Goal: Obtain resource: Download file/media

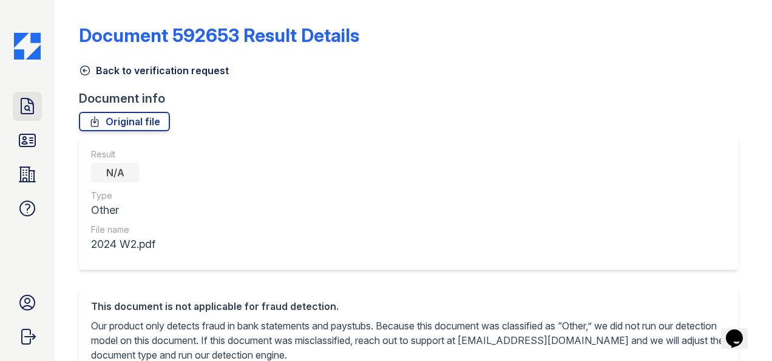
click at [35, 103] on icon at bounding box center [27, 106] width 19 height 19
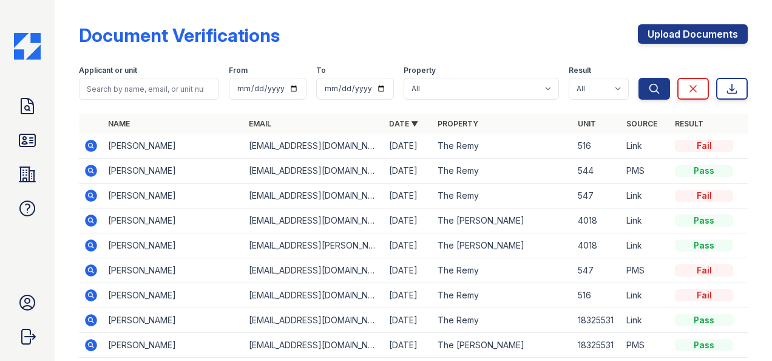
click at [89, 151] on icon at bounding box center [91, 146] width 12 height 12
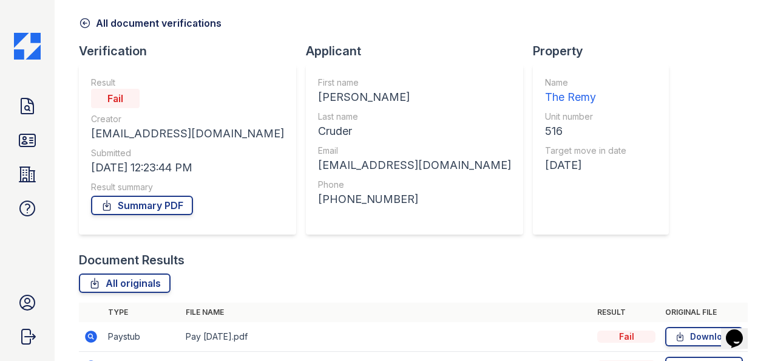
scroll to position [209, 0]
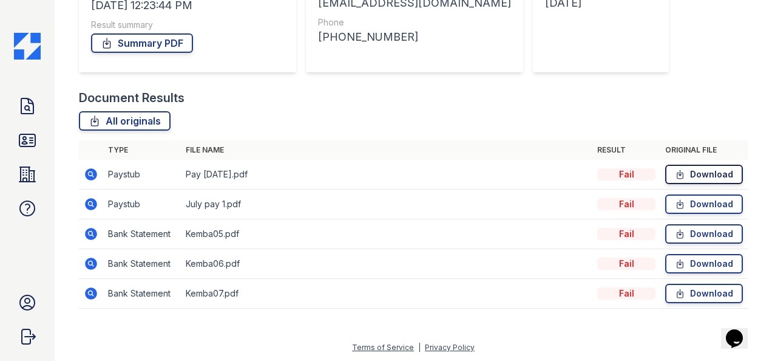
click at [684, 171] on link "Download" at bounding box center [705, 174] width 78 height 19
click at [24, 144] on icon at bounding box center [27, 140] width 16 height 12
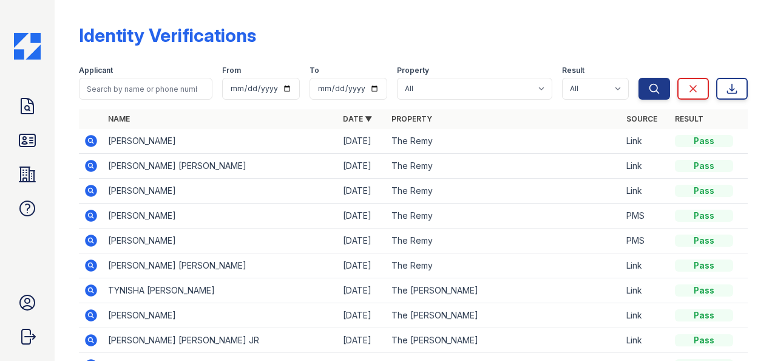
click at [12, 113] on div "Doc Verifications ID Verifications Properties FAQ Ryen Hicks LiveBe Communities…" at bounding box center [27, 180] width 55 height 361
click at [15, 112] on link "Doc Verifications" at bounding box center [27, 106] width 29 height 29
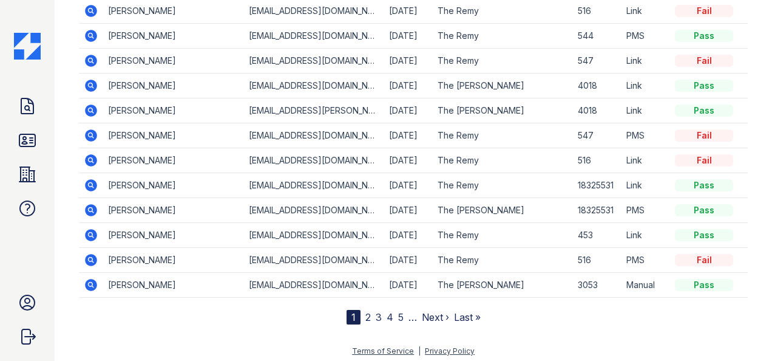
scroll to position [137, 0]
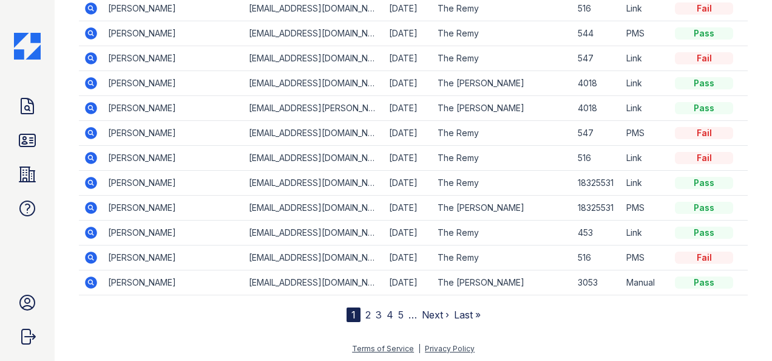
click at [90, 253] on icon at bounding box center [91, 257] width 15 height 15
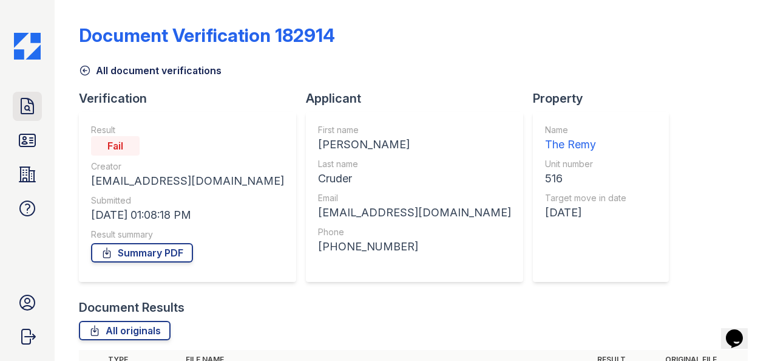
click at [27, 106] on icon at bounding box center [27, 106] width 19 height 19
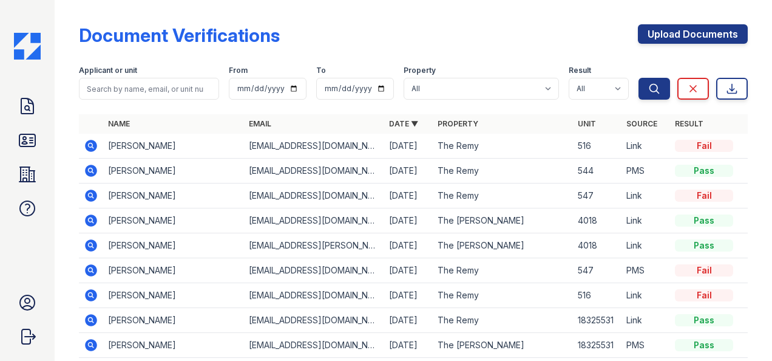
click at [94, 145] on icon at bounding box center [91, 146] width 12 height 12
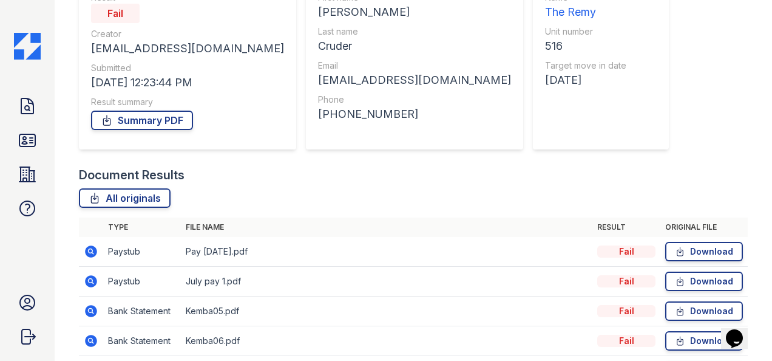
scroll to position [132, 0]
click at [32, 106] on icon at bounding box center [27, 106] width 19 height 19
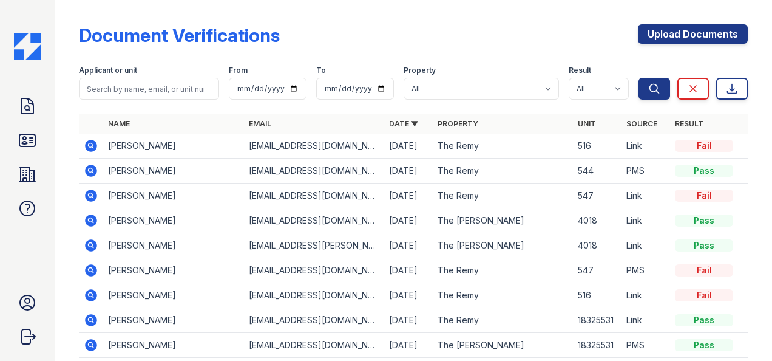
click at [87, 146] on icon at bounding box center [91, 146] width 12 height 12
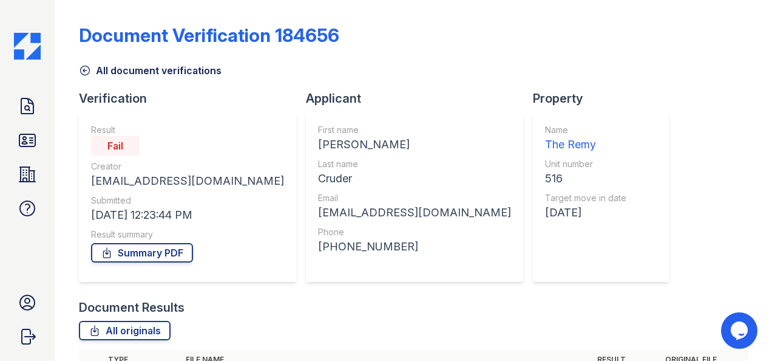
scroll to position [209, 0]
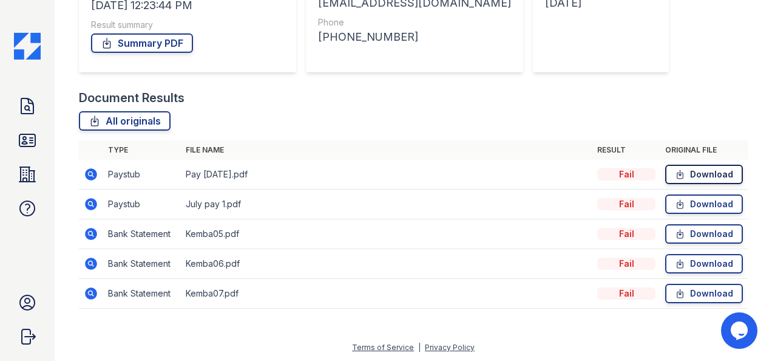
click at [692, 175] on link "Download" at bounding box center [705, 174] width 78 height 19
click at [678, 232] on icon at bounding box center [681, 234] width 6 height 9
click at [675, 168] on icon at bounding box center [680, 174] width 10 height 12
click at [26, 115] on icon at bounding box center [27, 106] width 19 height 19
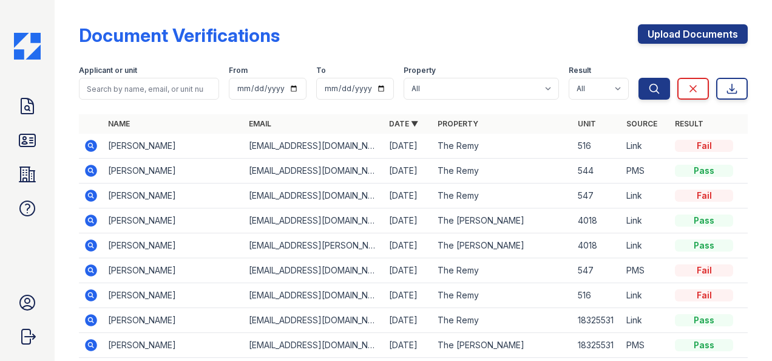
click at [93, 152] on icon at bounding box center [91, 145] width 15 height 15
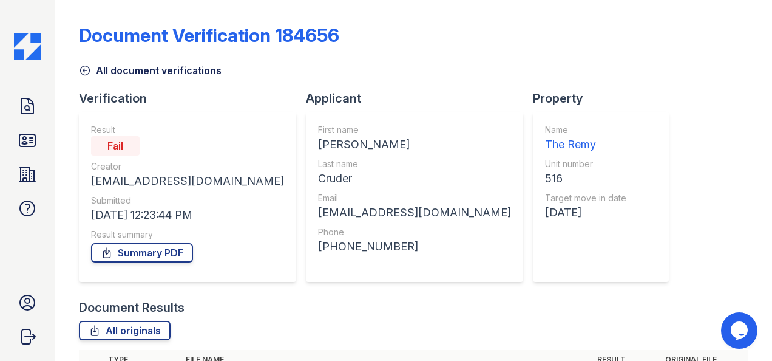
scroll to position [209, 0]
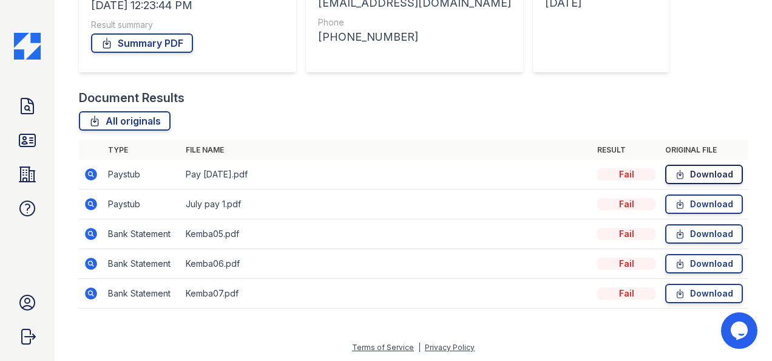
click at [676, 175] on icon at bounding box center [680, 174] width 10 height 12
click at [18, 129] on link "ID Verifications" at bounding box center [27, 140] width 29 height 29
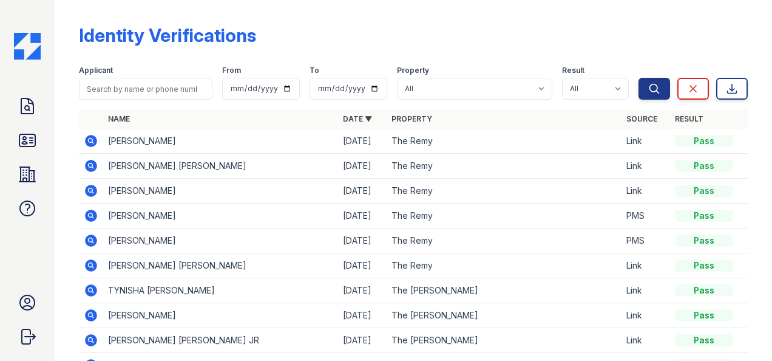
click at [18, 106] on icon at bounding box center [27, 106] width 19 height 19
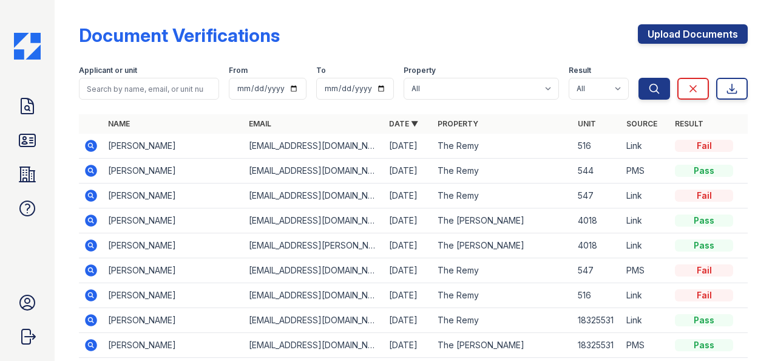
click at [92, 146] on icon at bounding box center [91, 145] width 15 height 15
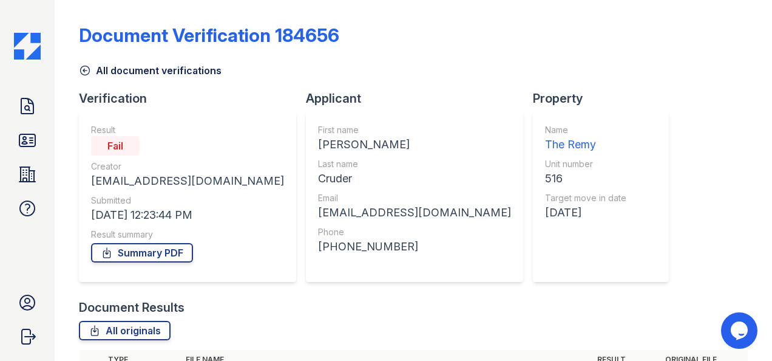
scroll to position [209, 0]
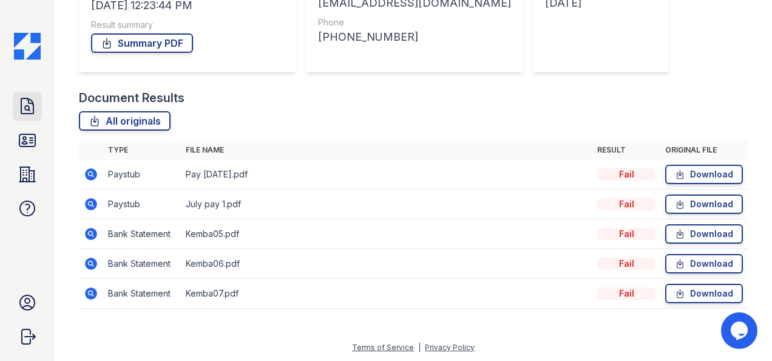
click at [19, 115] on icon at bounding box center [27, 106] width 19 height 19
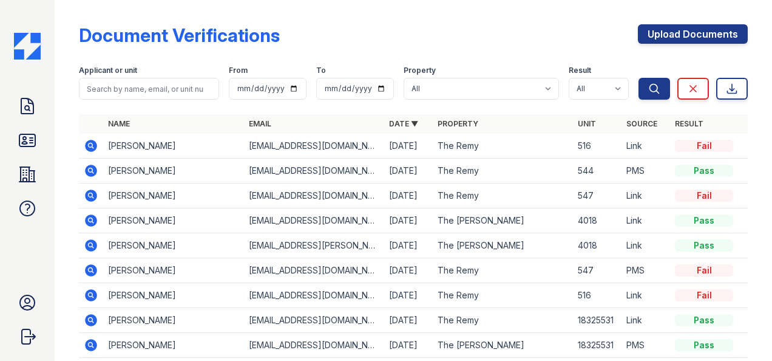
click at [90, 293] on icon at bounding box center [90, 294] width 3 height 3
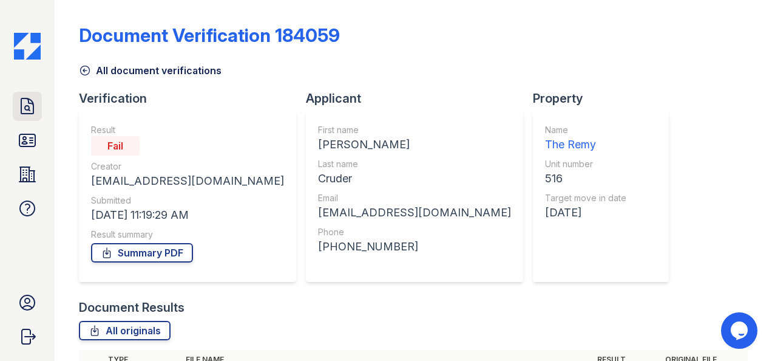
click at [26, 107] on icon at bounding box center [27, 106] width 19 height 19
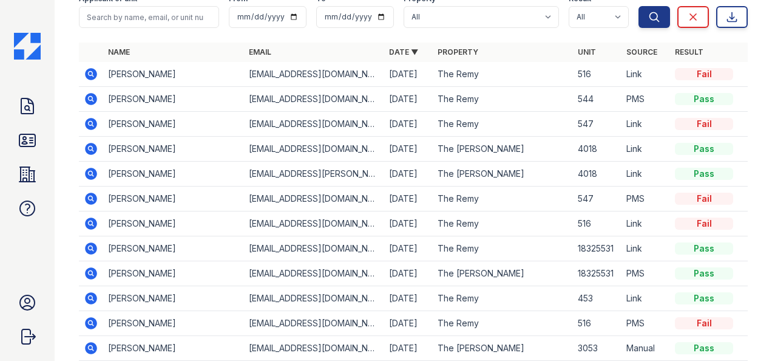
scroll to position [137, 0]
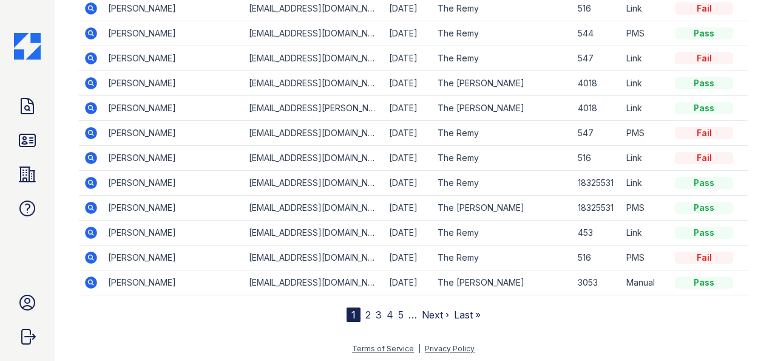
click at [94, 258] on icon at bounding box center [91, 257] width 12 height 12
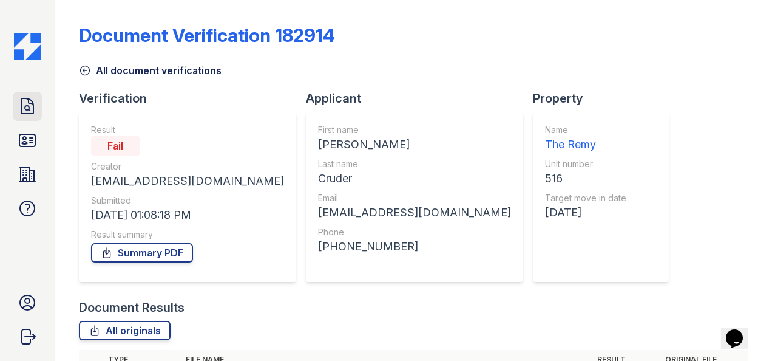
click at [27, 109] on icon at bounding box center [27, 106] width 19 height 19
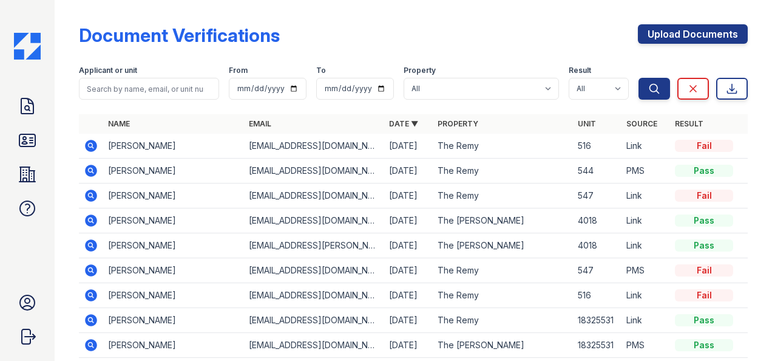
click at [94, 141] on icon at bounding box center [91, 146] width 12 height 12
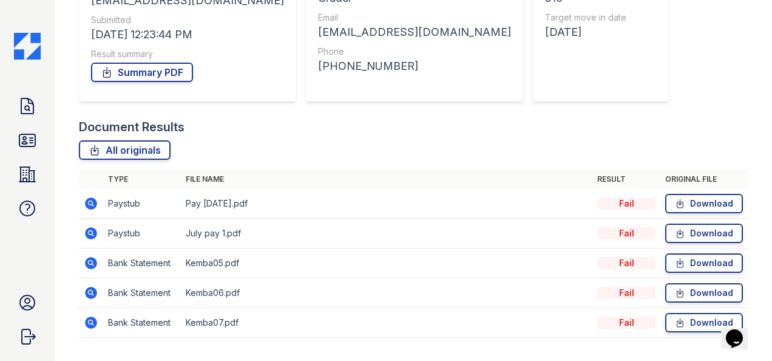
scroll to position [80, 0]
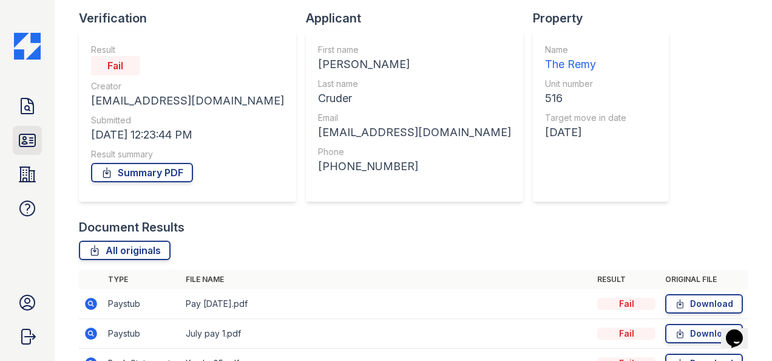
click at [37, 143] on link "ID Verifications" at bounding box center [27, 140] width 29 height 29
